Goal: Find specific page/section: Find specific page/section

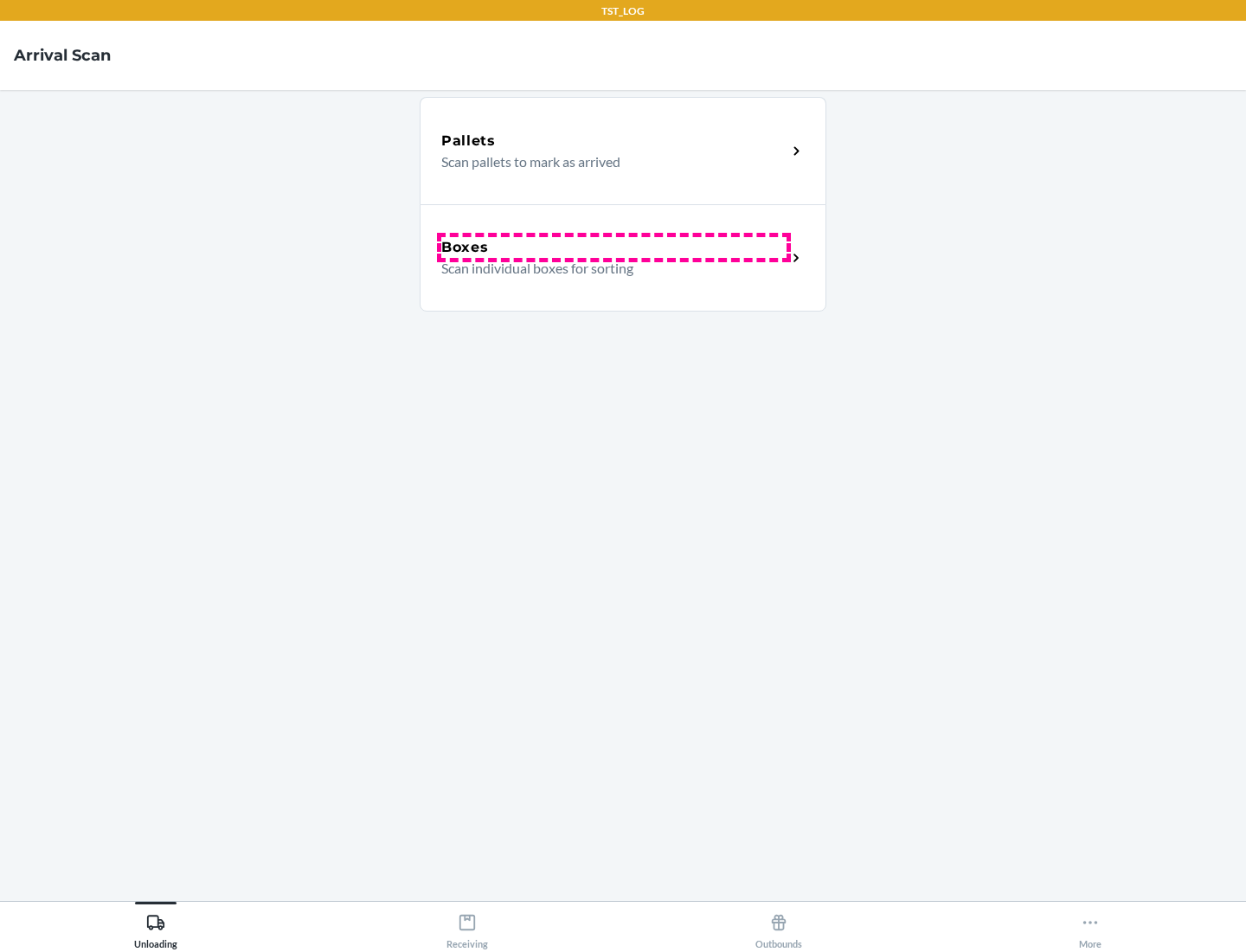
click at [614, 247] on div "Boxes" at bounding box center [614, 248] width 346 height 21
